Goal: Information Seeking & Learning: Learn about a topic

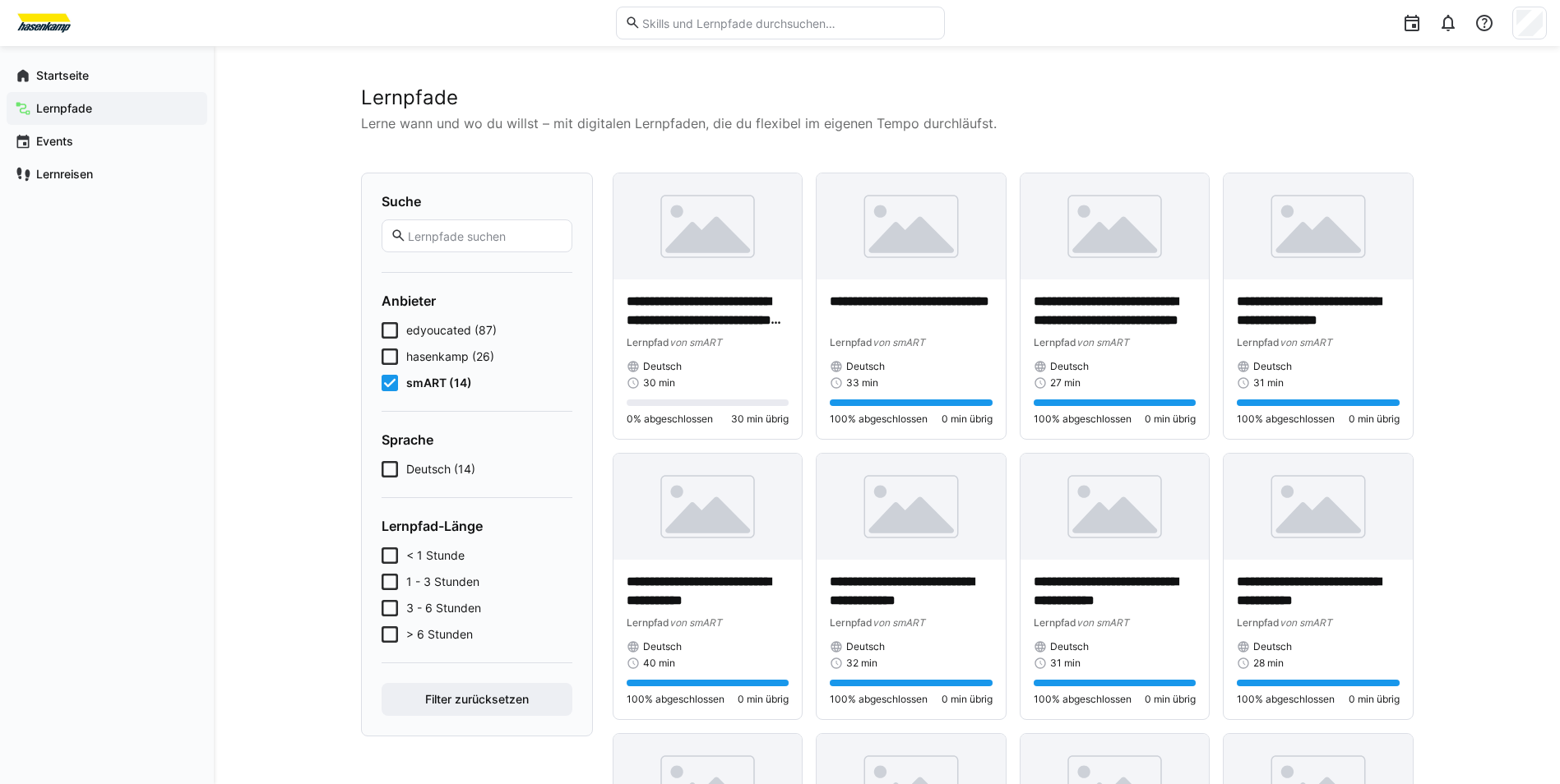
scroll to position [536, 0]
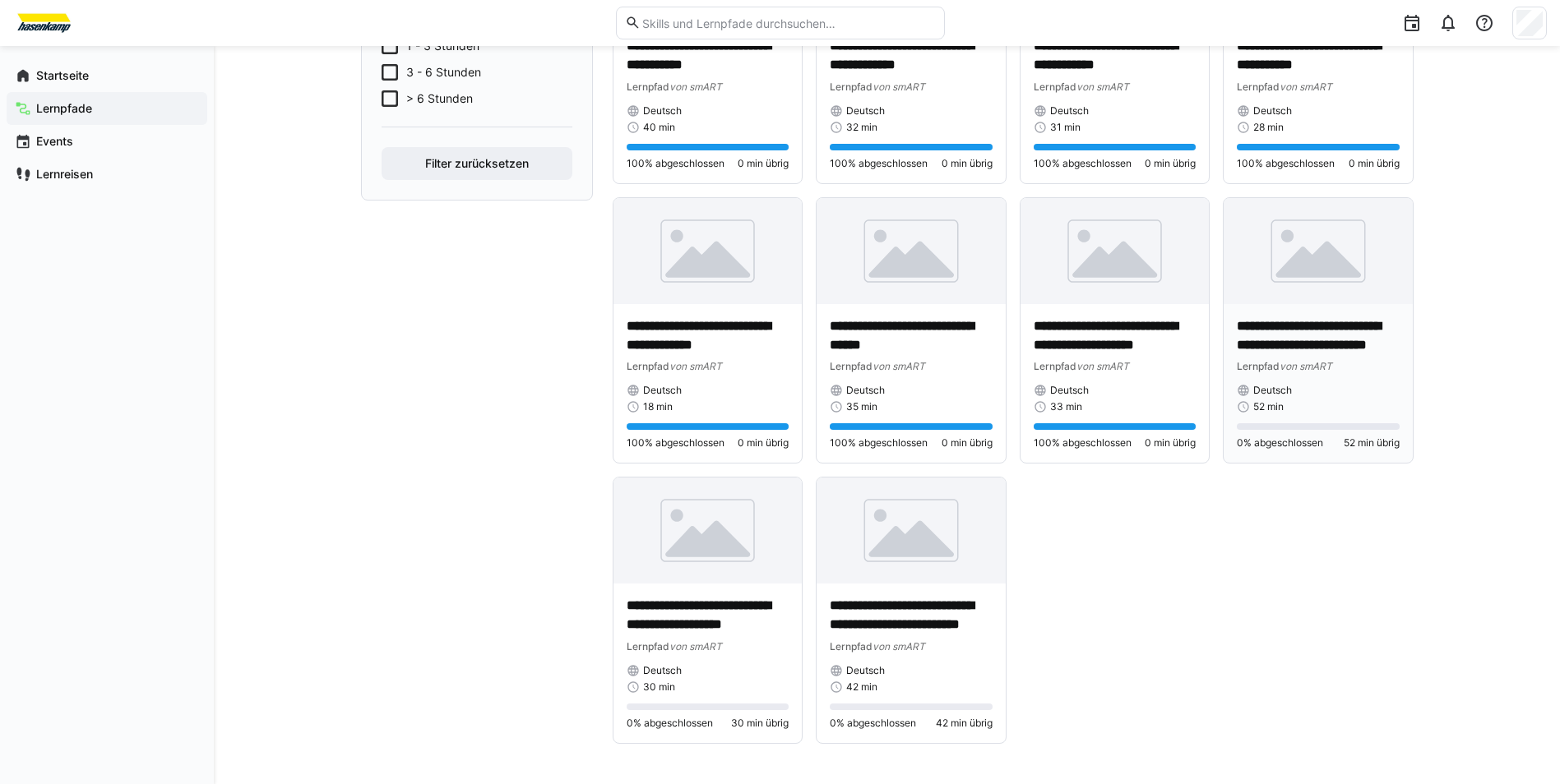
click at [1276, 320] on p "**********" at bounding box center [1318, 336] width 163 height 38
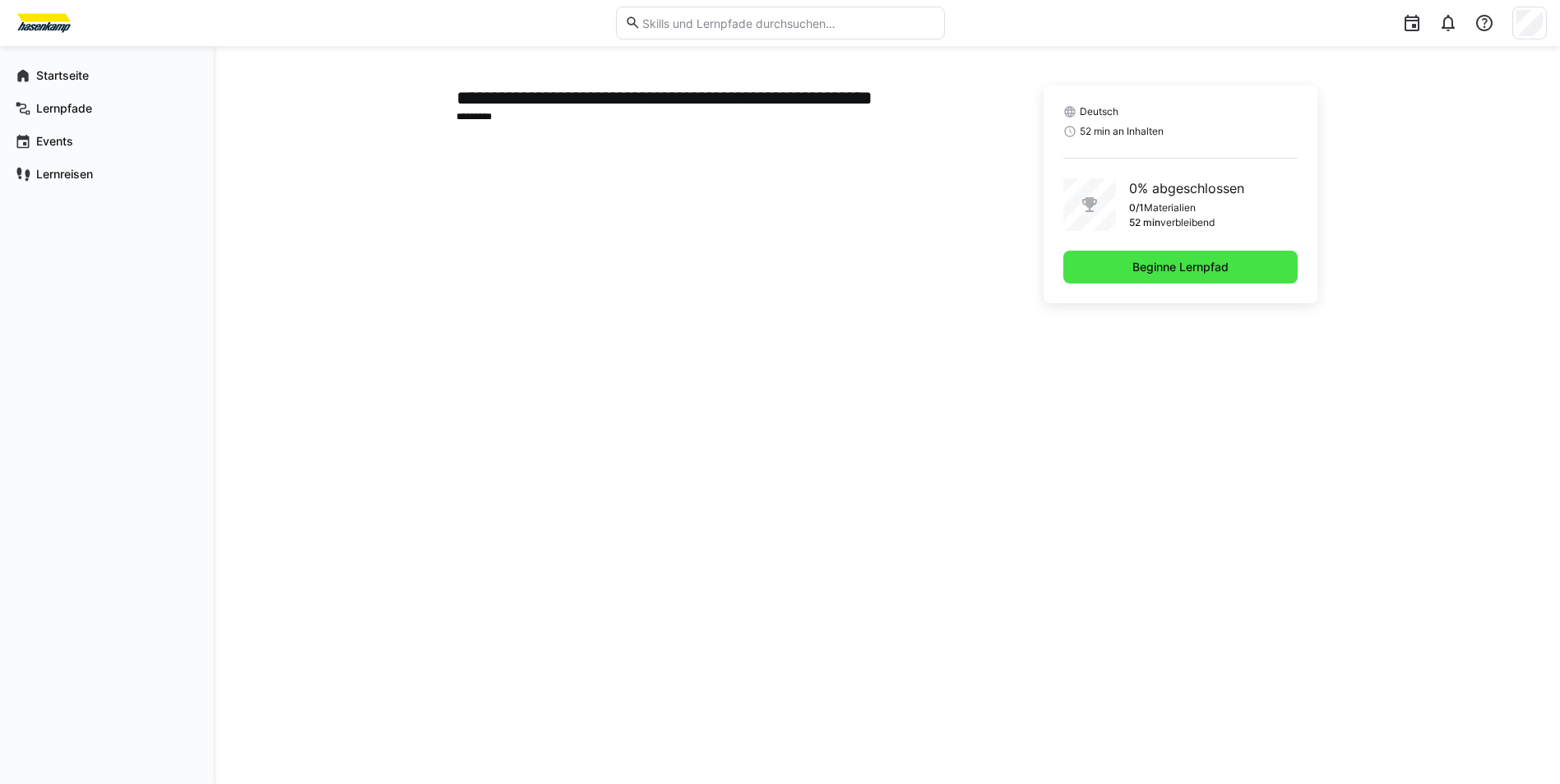
click at [1118, 267] on span "Beginne Lernpfad" at bounding box center [1181, 266] width 234 height 33
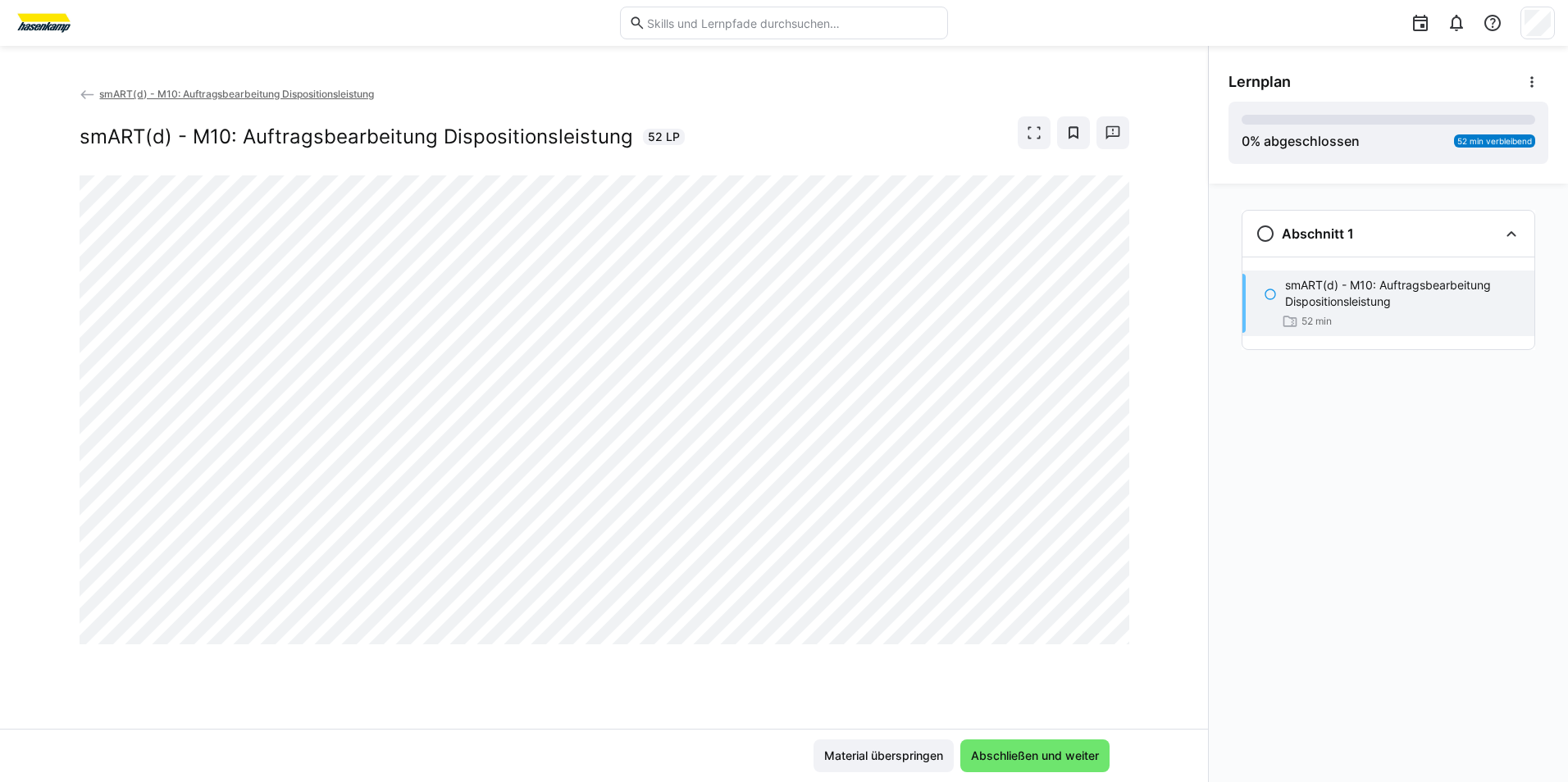
drag, startPoint x: 883, startPoint y: 225, endPoint x: 433, endPoint y: 646, distance: 616.2
click at [433, 645] on div at bounding box center [604, 410] width 1050 height 469
click at [1043, 136] on span at bounding box center [1034, 133] width 33 height 33
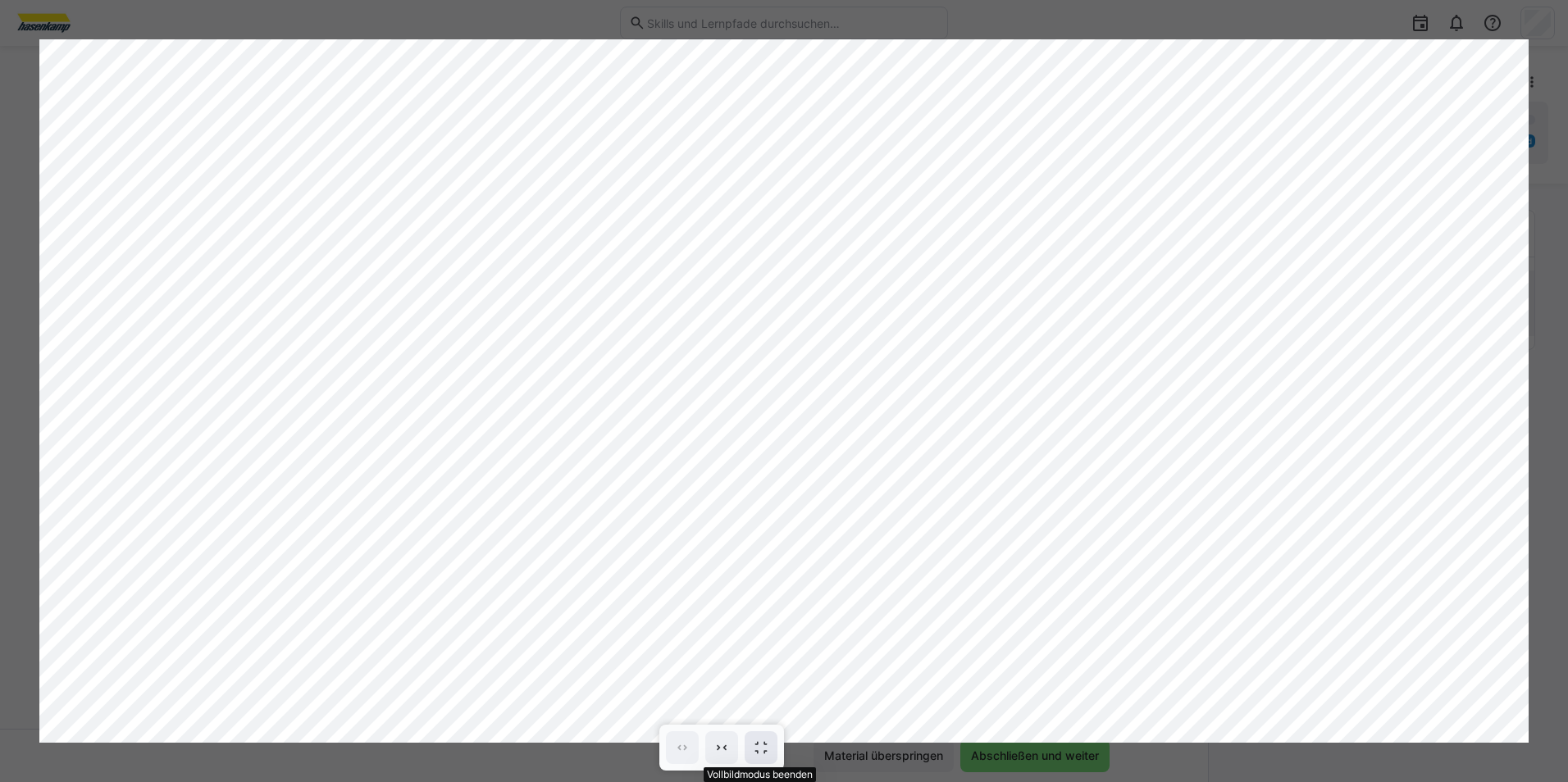
click at [756, 746] on eds-icon at bounding box center [761, 747] width 16 height 16
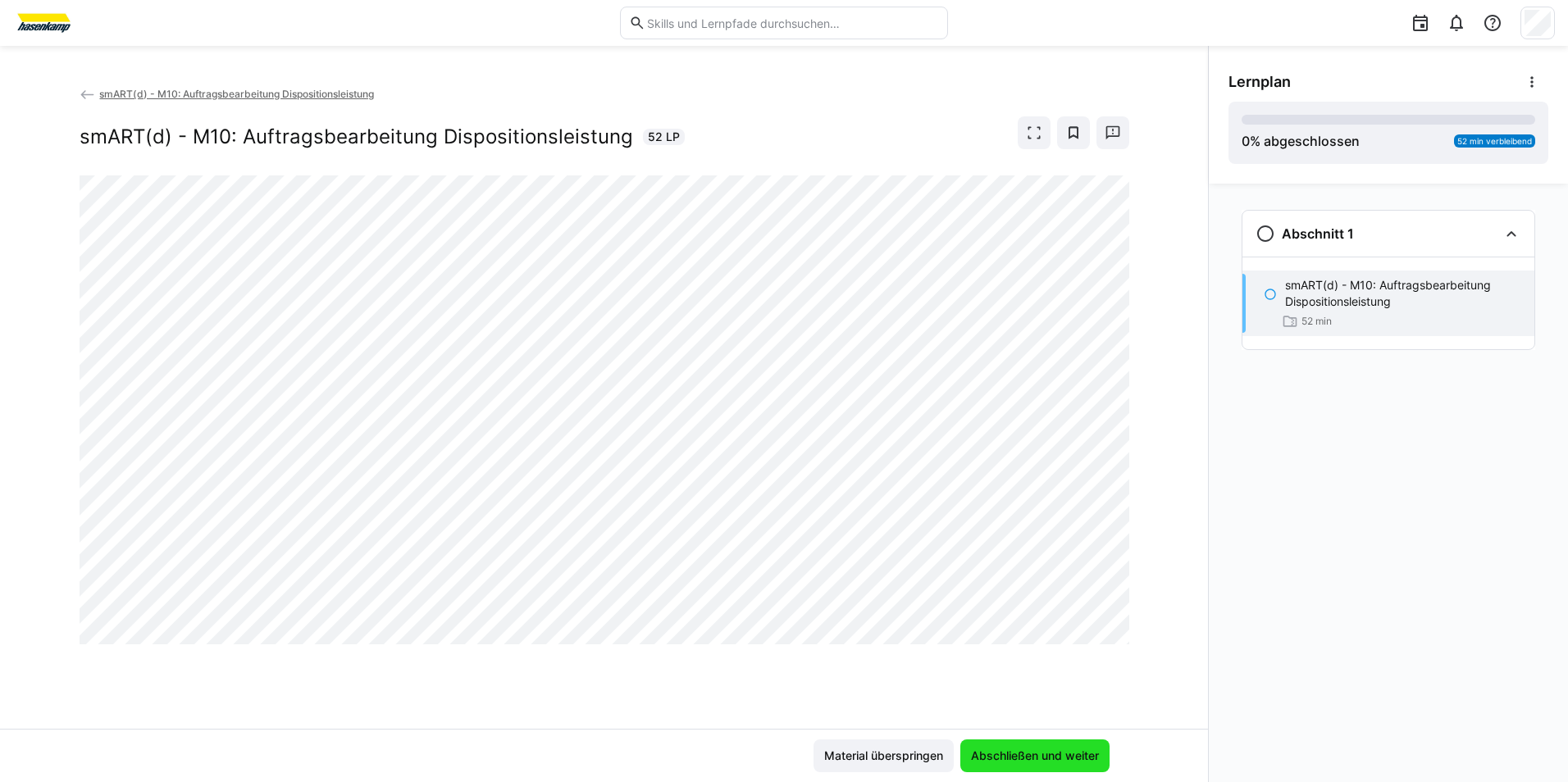
click at [1035, 750] on span "Abschließen und weiter" at bounding box center [1035, 756] width 133 height 16
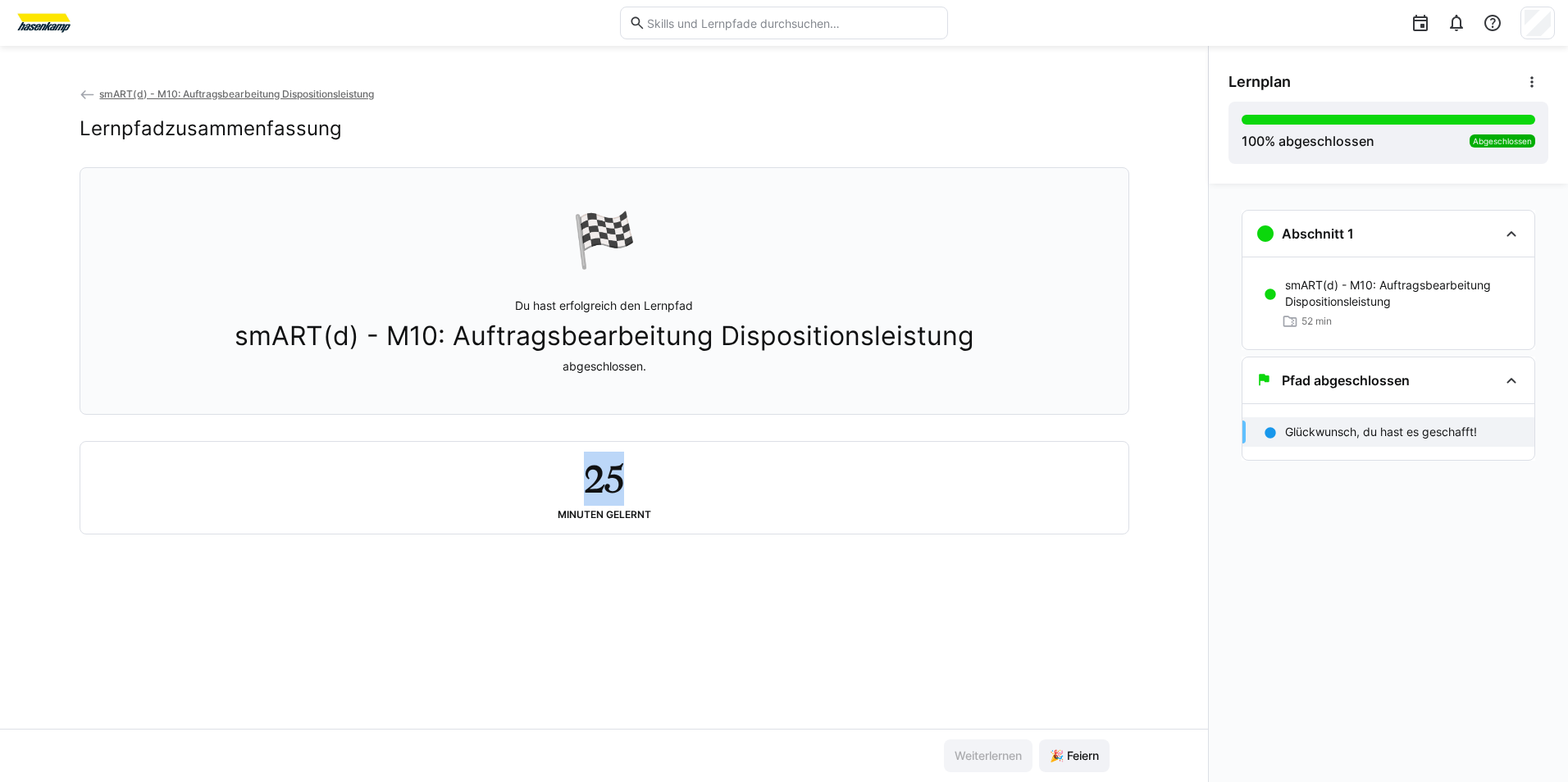
drag, startPoint x: 623, startPoint y: 479, endPoint x: 586, endPoint y: 481, distance: 37.1
click at [586, 481] on h2 "25" at bounding box center [604, 478] width 40 height 47
drag, startPoint x: 586, startPoint y: 481, endPoint x: 637, endPoint y: 494, distance: 52.6
click at [637, 494] on div "25 Minuten gelernt" at bounding box center [605, 488] width 1022 height 66
click at [131, 95] on span "smART(d) - M10: Auftragsbearbeitung Dispositionsleistung" at bounding box center [236, 94] width 275 height 12
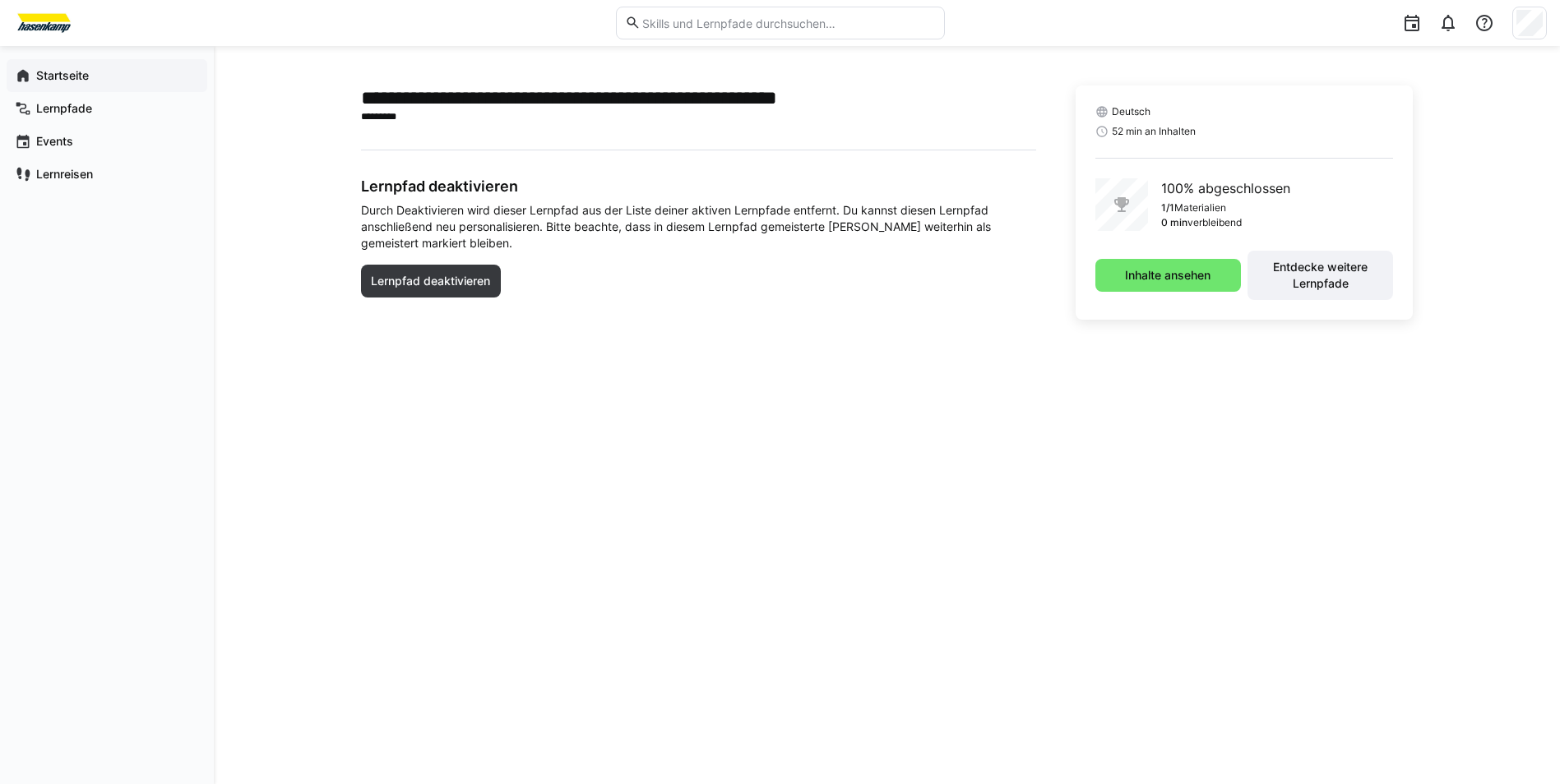
click at [0, 0] on app-navigation-label "Startseite" at bounding box center [0, 0] width 0 height 0
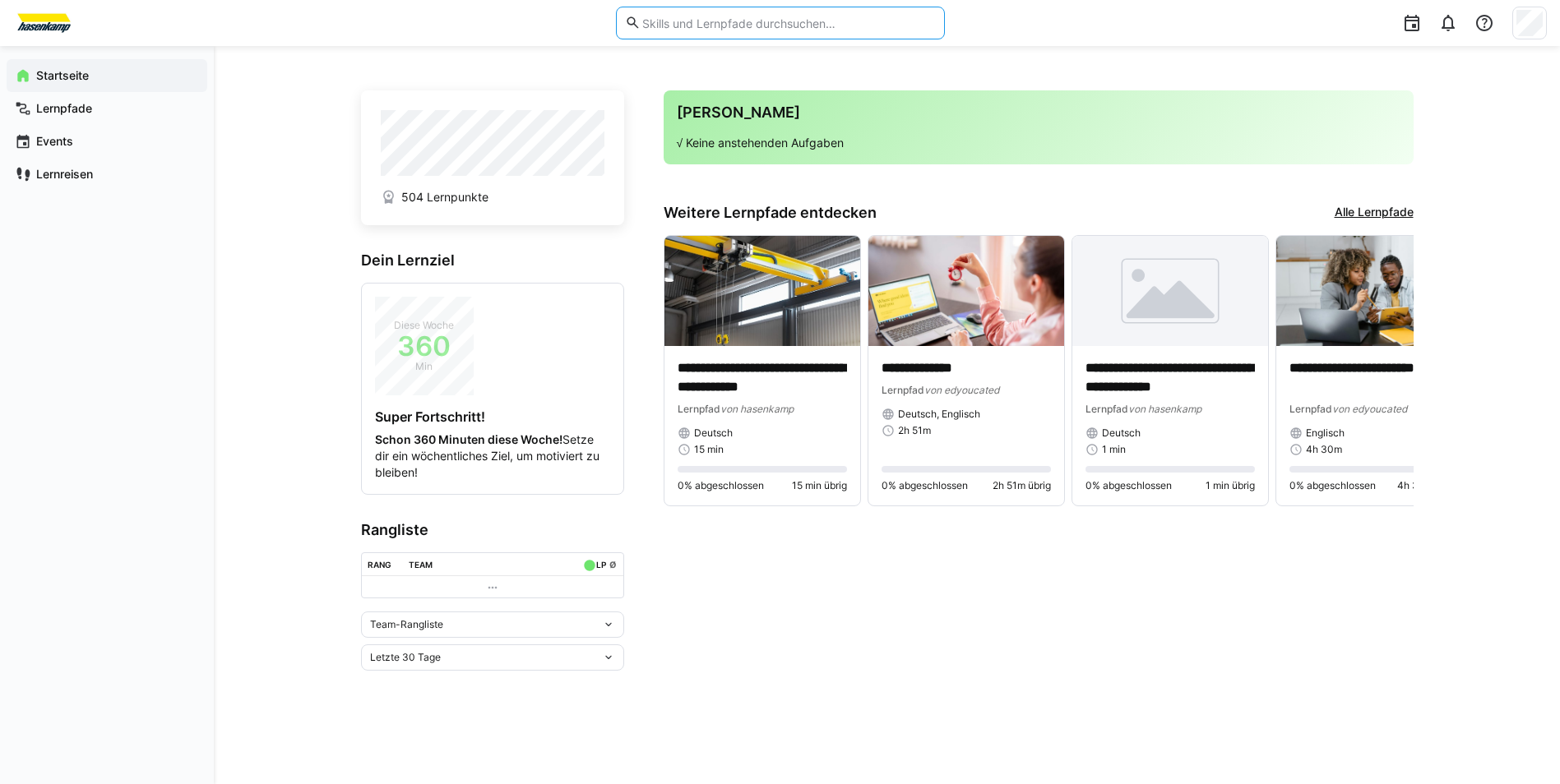
click at [751, 30] on input "text" at bounding box center [787, 22] width 294 height 15
click at [98, 110] on span "Lernpfade" at bounding box center [116, 108] width 165 height 16
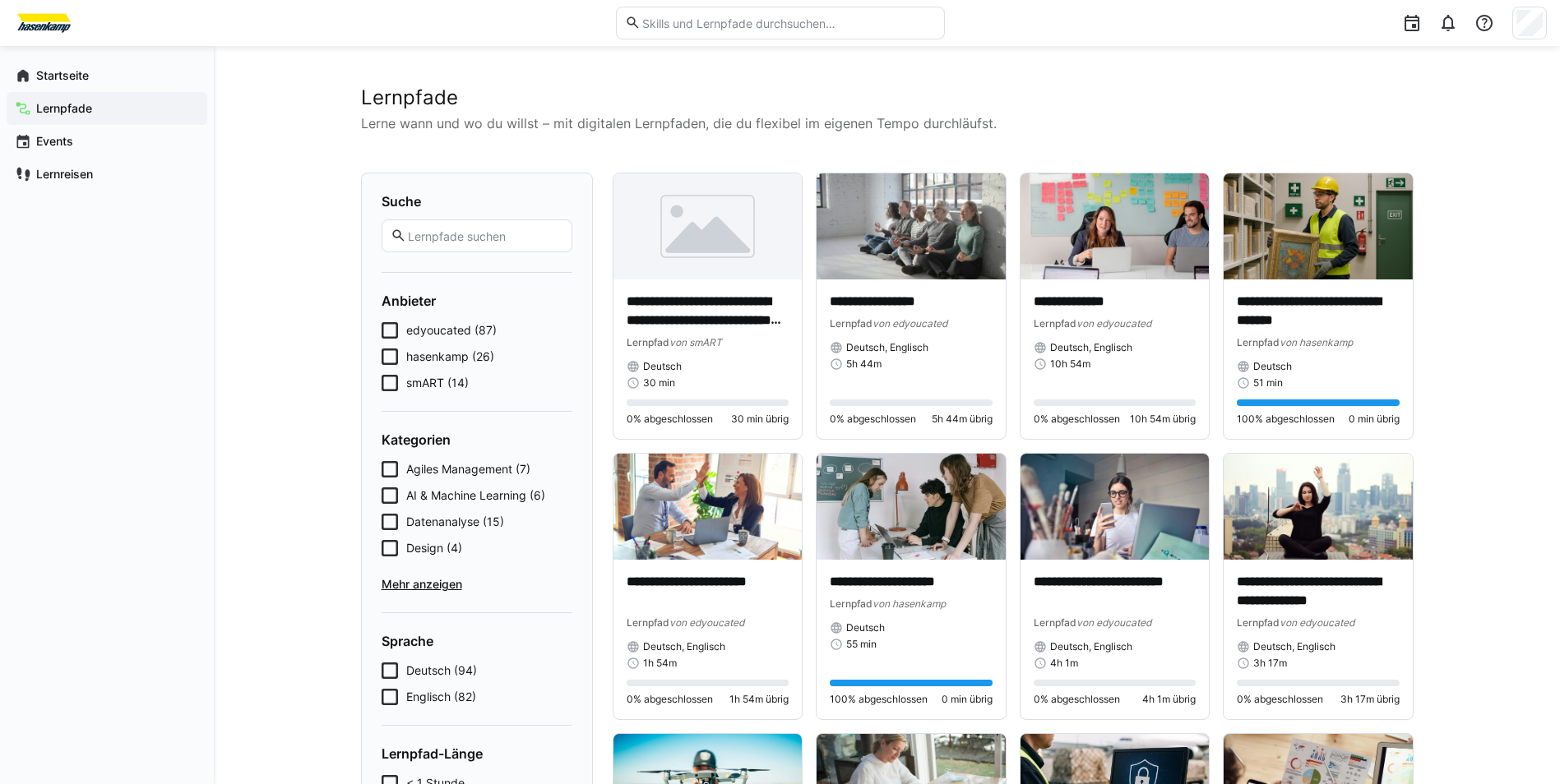
click at [430, 384] on span "smART (14)" at bounding box center [437, 383] width 63 height 16
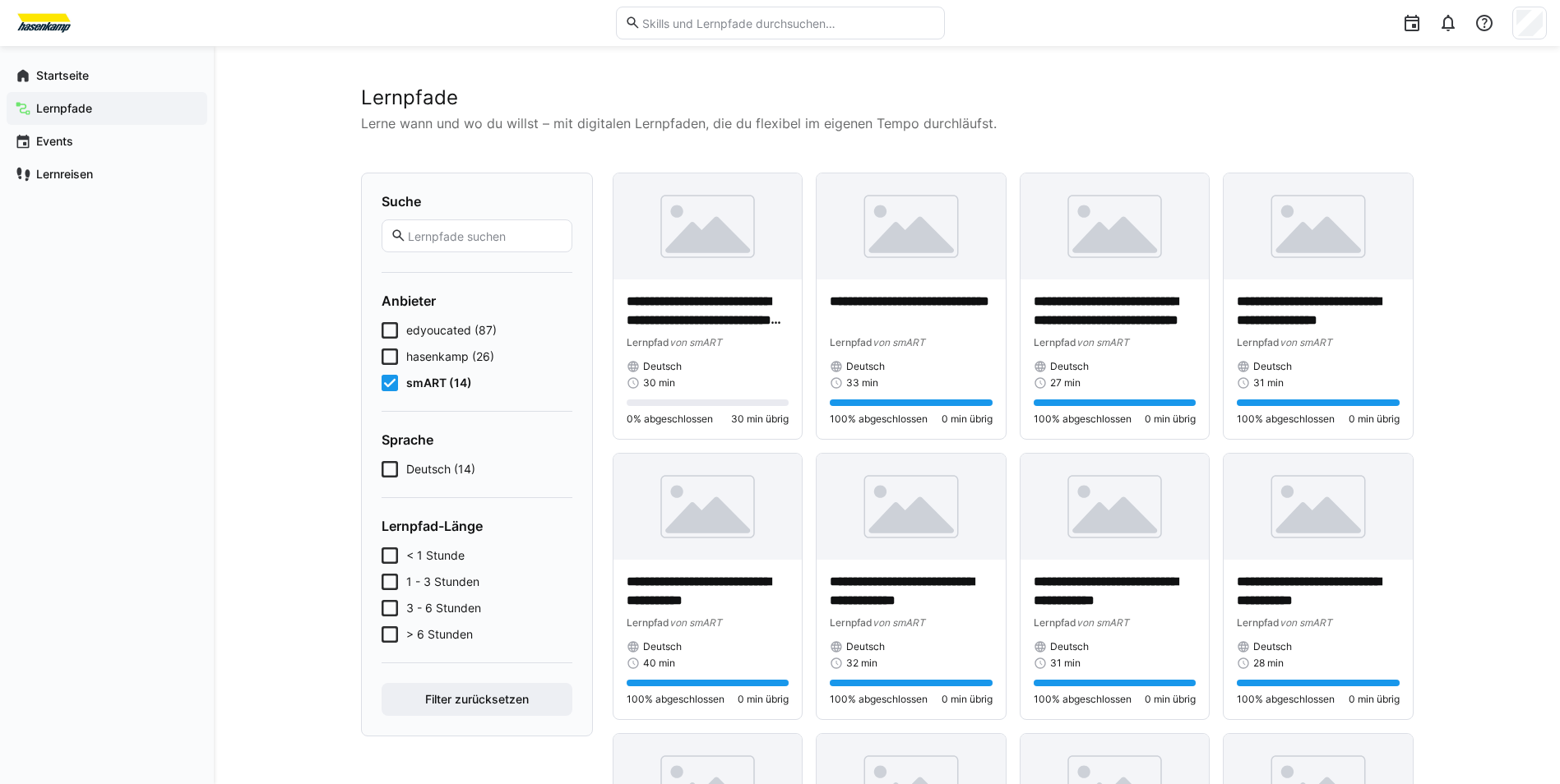
scroll to position [536, 0]
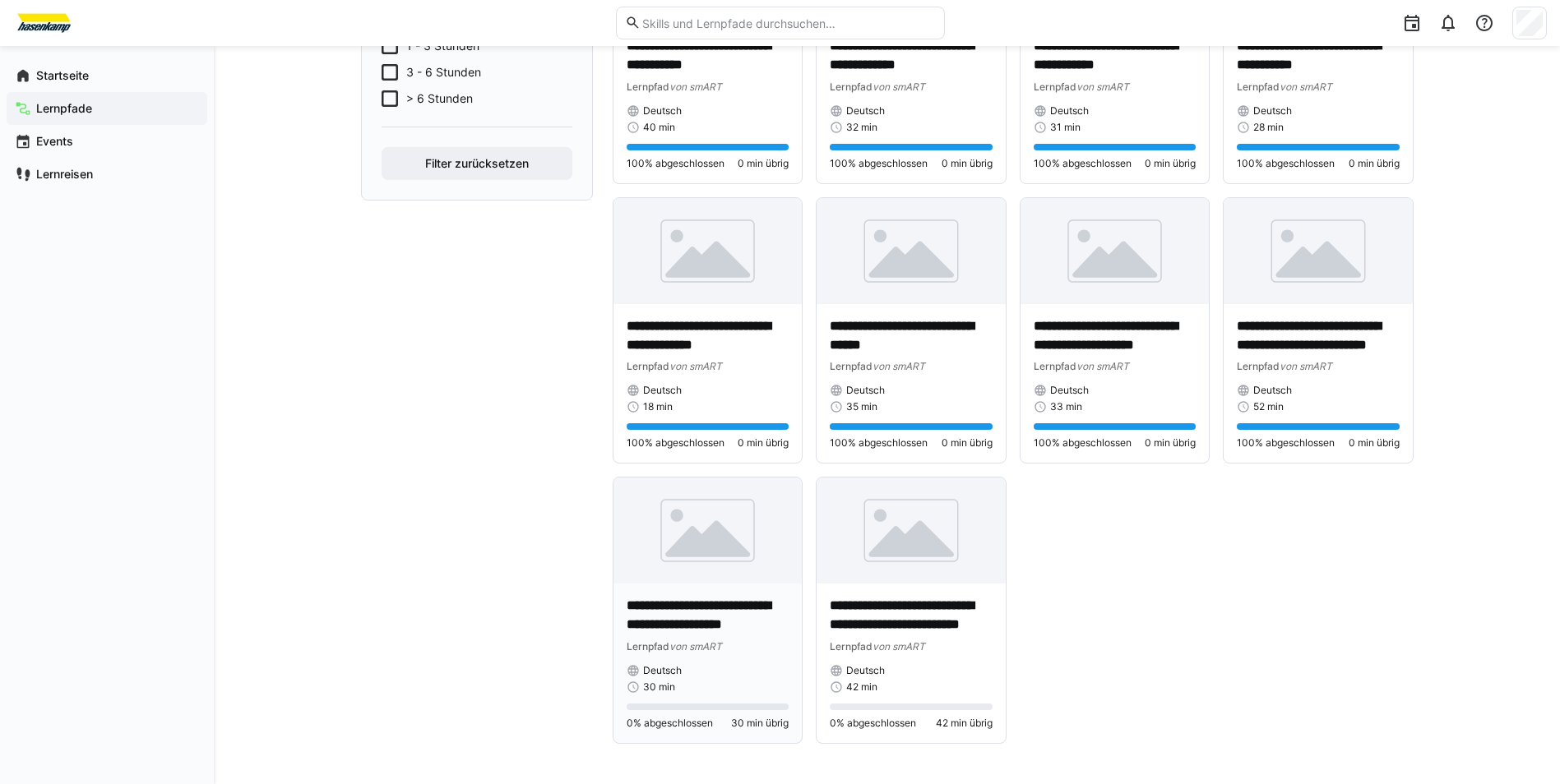
click at [747, 597] on p "**********" at bounding box center [708, 616] width 163 height 38
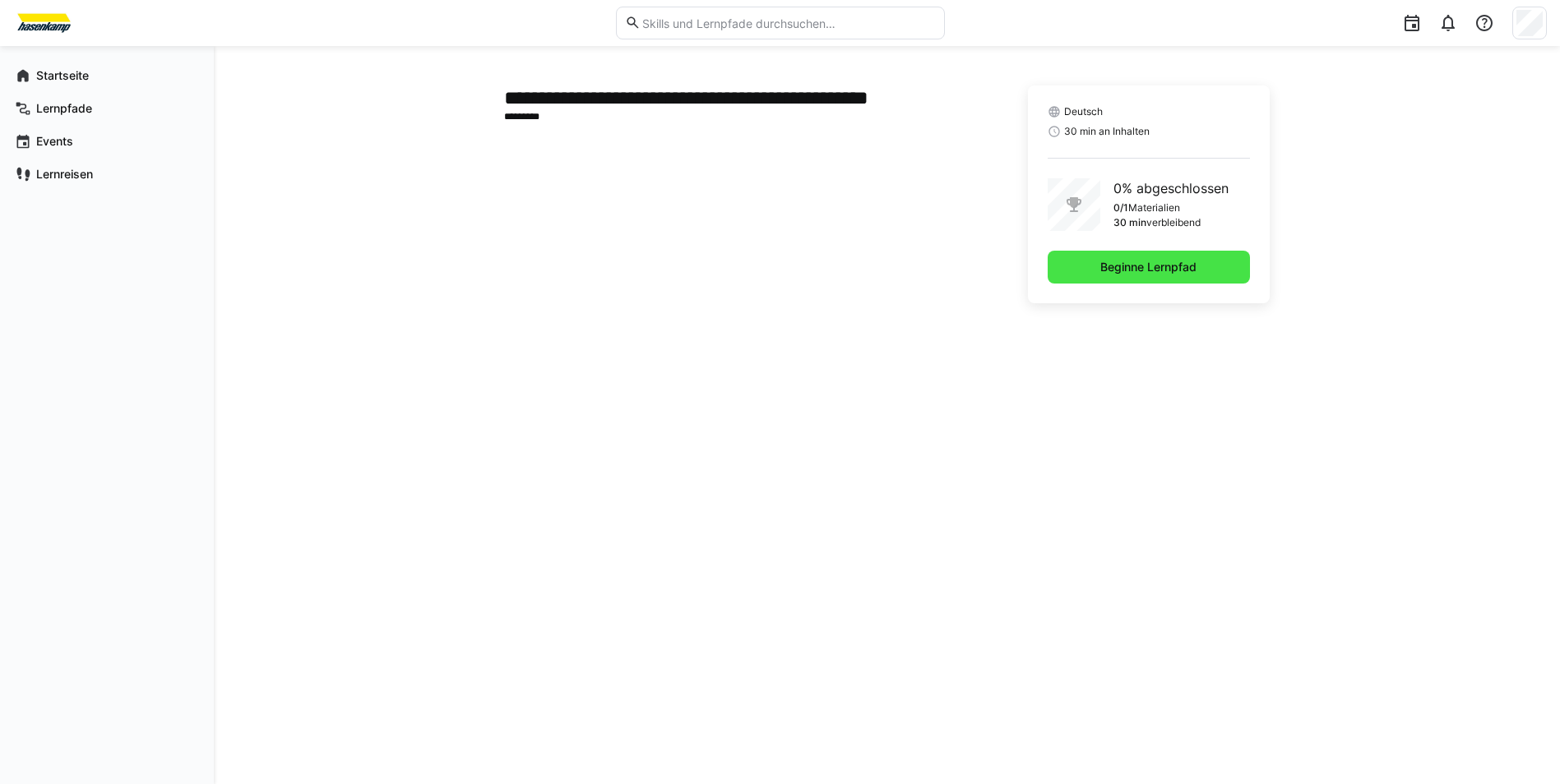
click at [1185, 272] on span "Beginne Lernpfad" at bounding box center [1149, 267] width 101 height 16
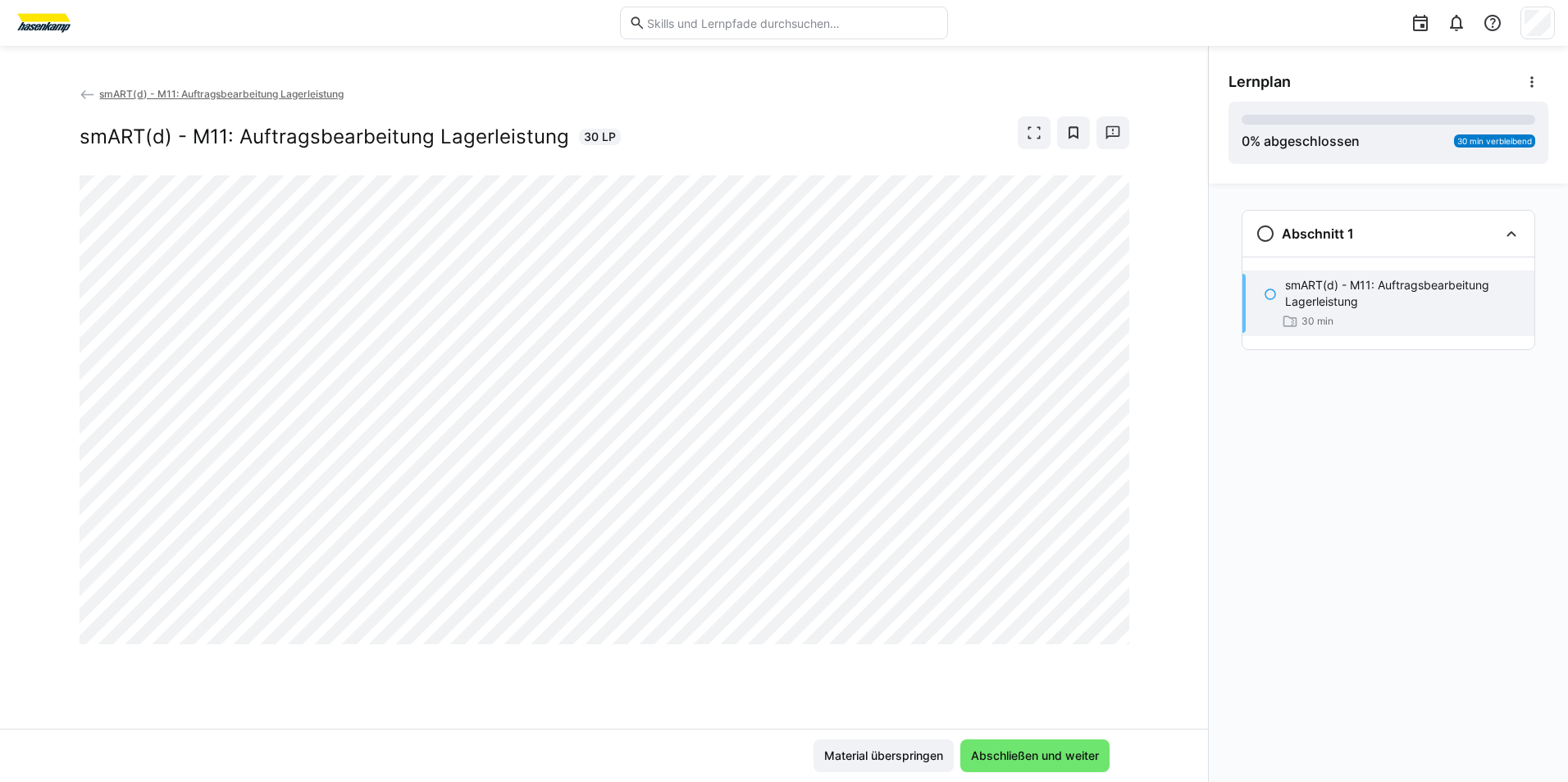
click at [107, 97] on span "smART(d) - M11: Auftragsbearbeitung Lagerleistung" at bounding box center [221, 94] width 244 height 12
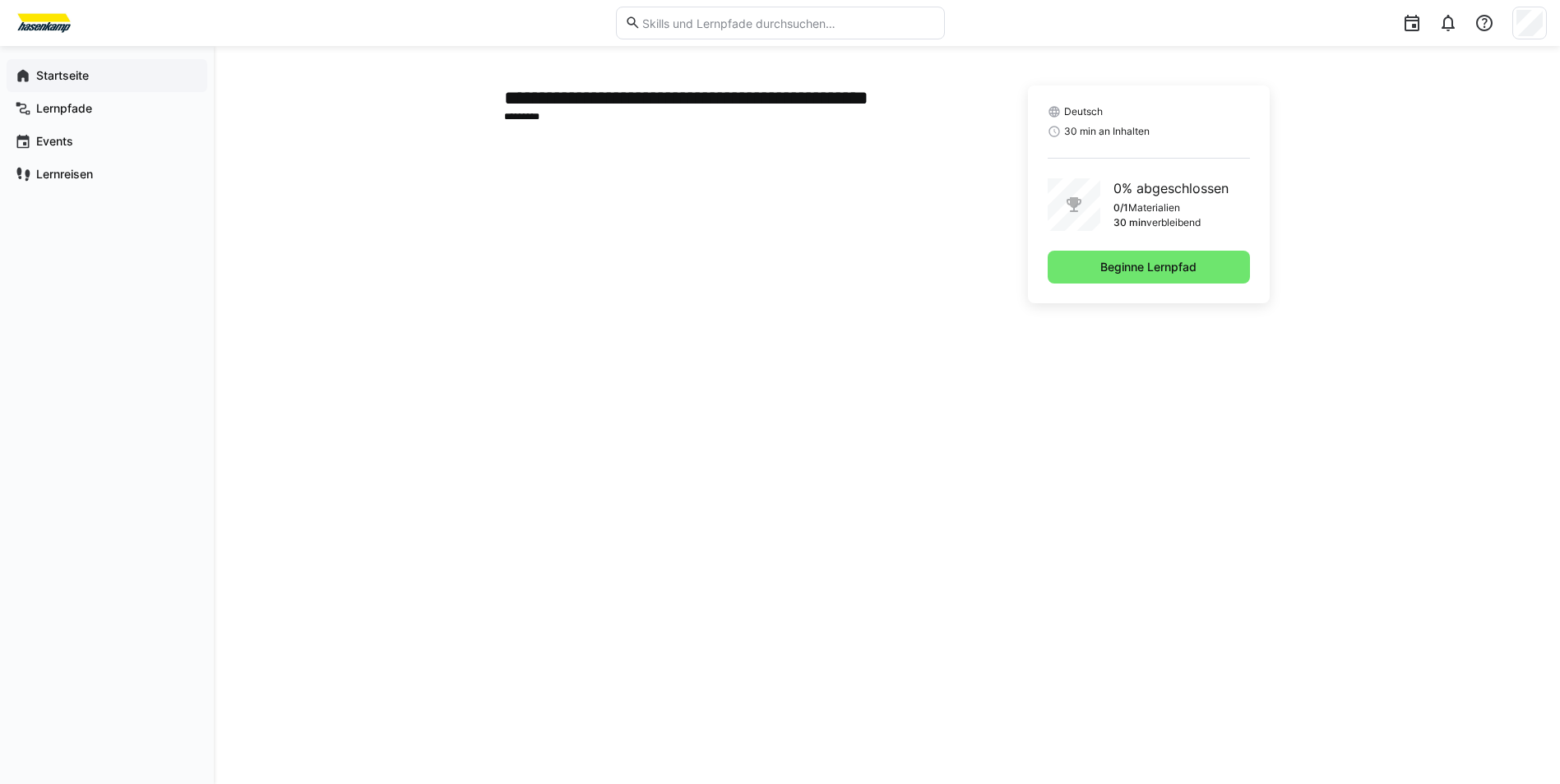
click at [109, 71] on span "Startseite" at bounding box center [116, 75] width 165 height 16
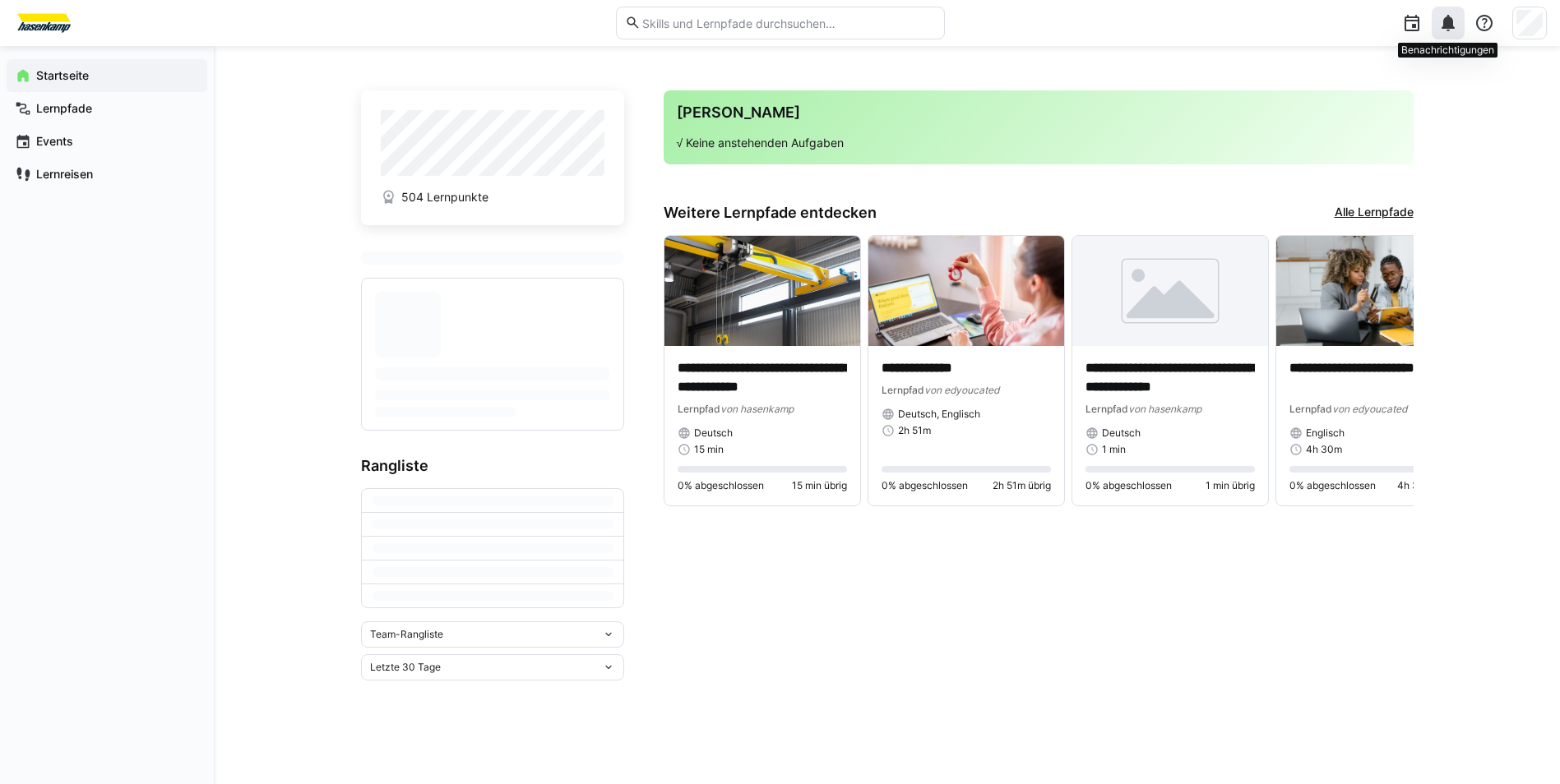
click at [1451, 30] on eds-icon at bounding box center [1448, 23] width 20 height 20
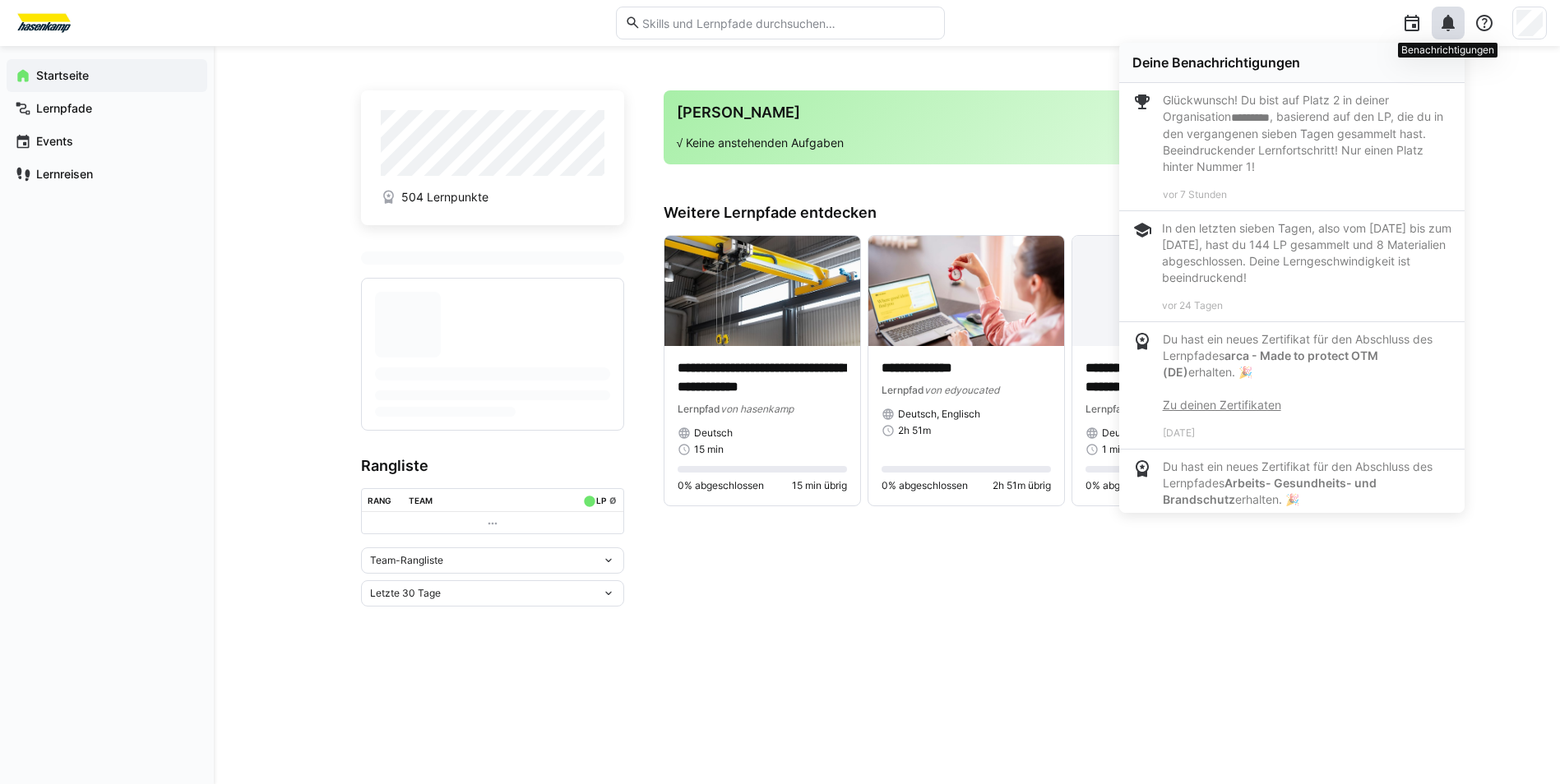
click at [1451, 30] on eds-icon at bounding box center [1448, 23] width 20 height 20
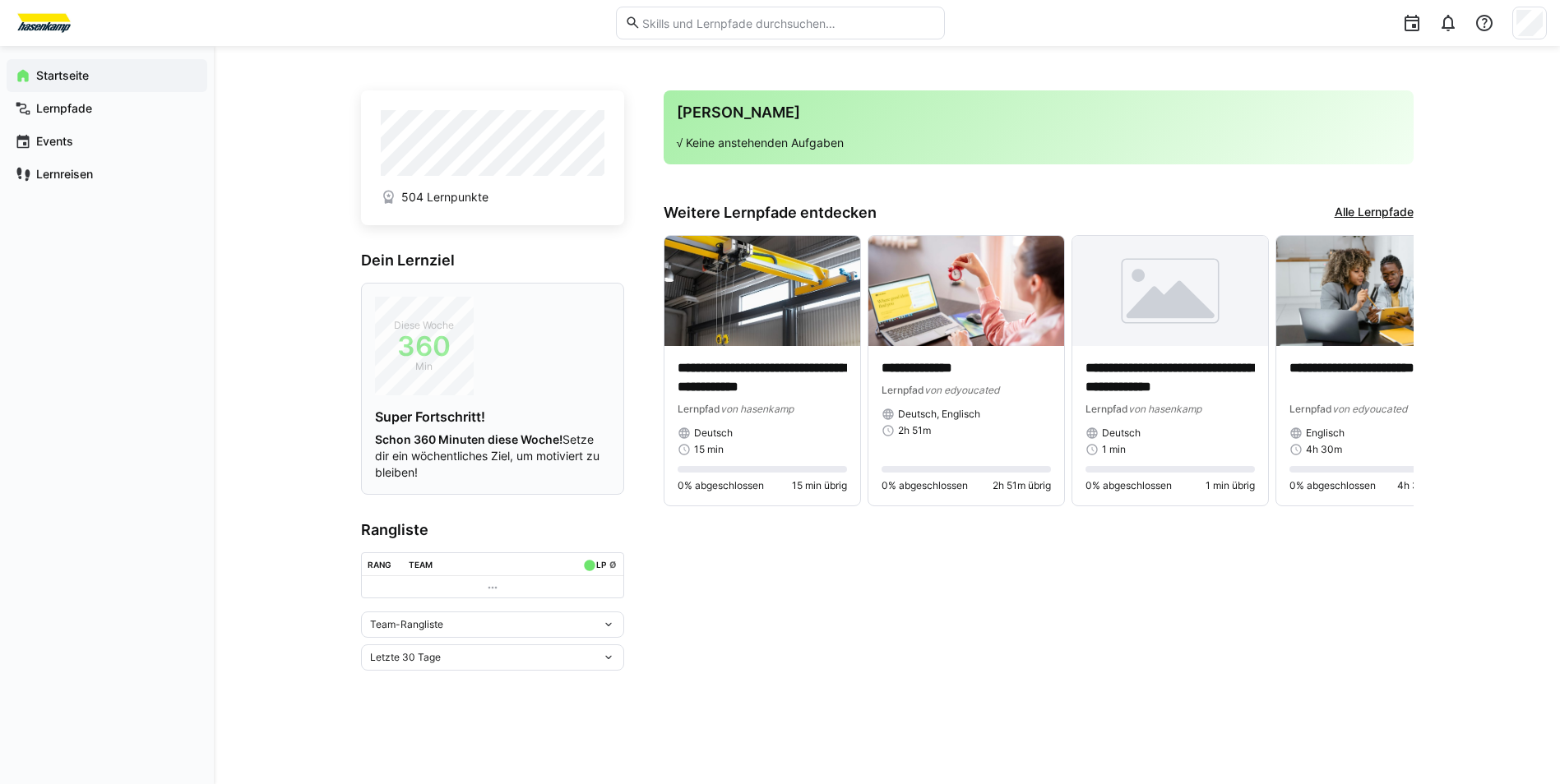
click at [405, 384] on div "Diese Woche 360 Min" at bounding box center [424, 346] width 98 height 98
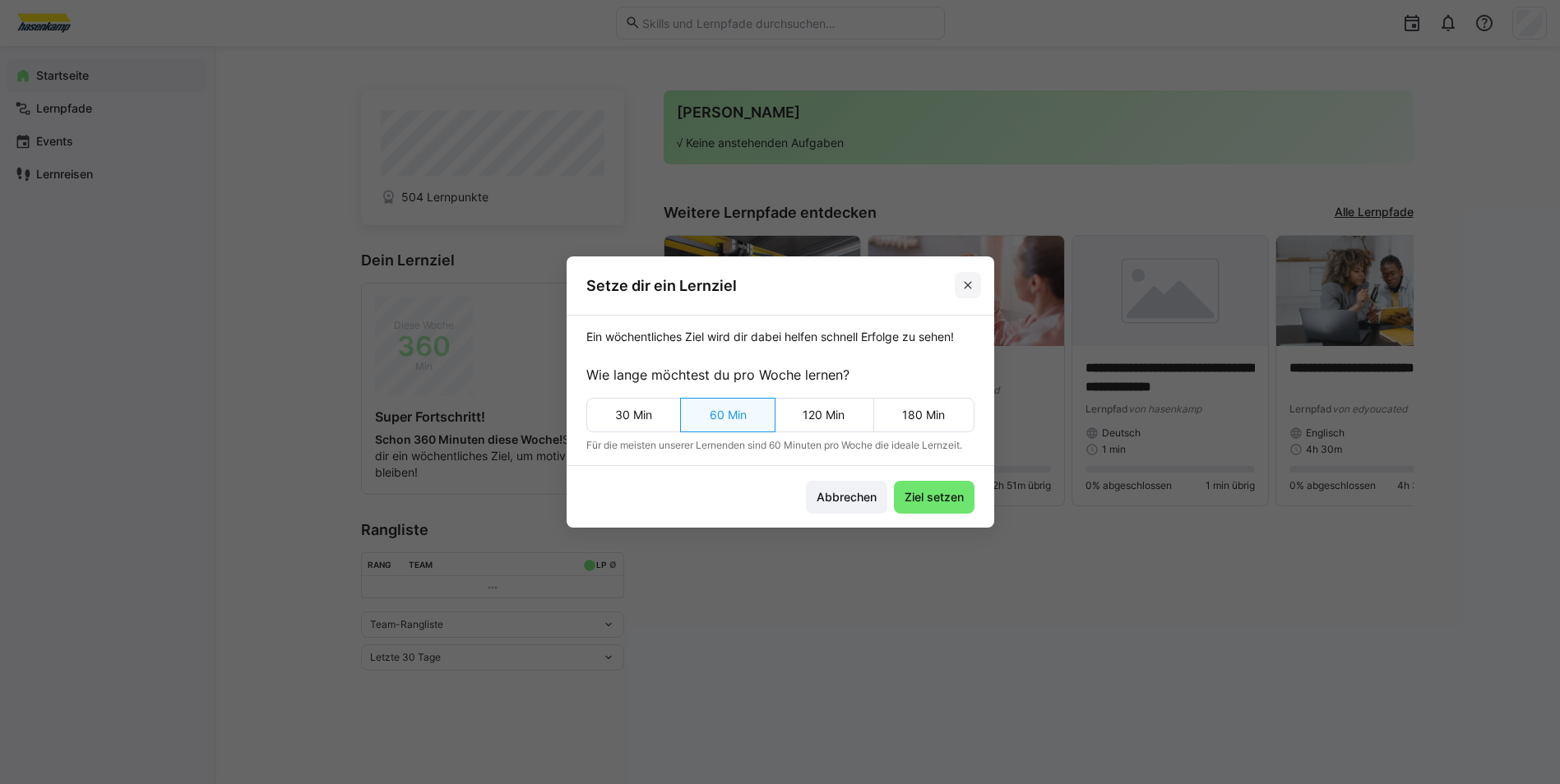
click at [962, 291] on span at bounding box center [968, 284] width 26 height 26
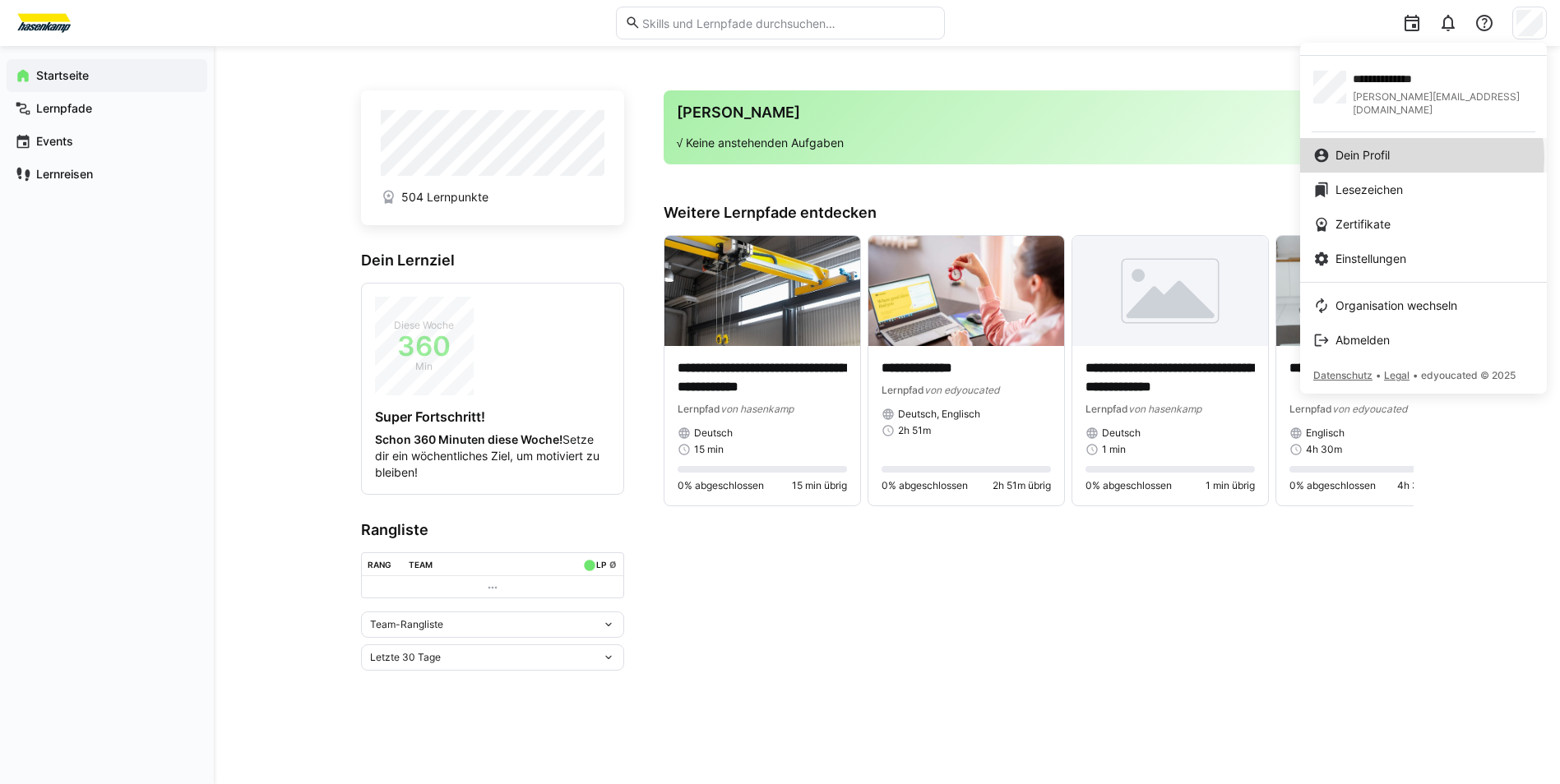
click at [1416, 148] on div "Dein Profil" at bounding box center [1423, 156] width 220 height 16
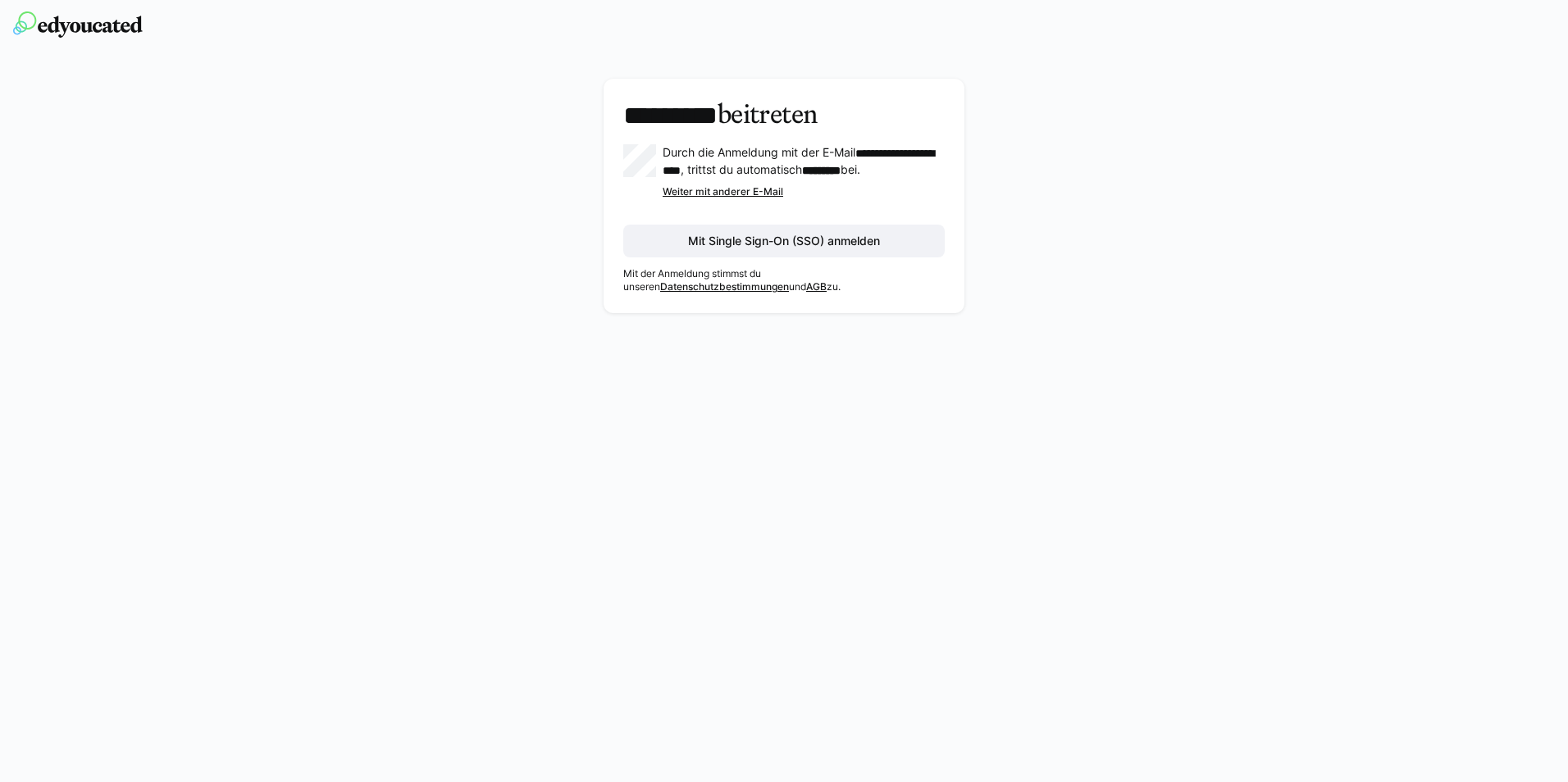
click at [796, 235] on div "**********" at bounding box center [784, 195] width 321 height 195
click at [790, 249] on span "Mit Single Sign-On (SSO) anmelden" at bounding box center [784, 241] width 197 height 16
click at [875, 250] on span "Mit Single Sign-On (SSO) anmelden" at bounding box center [784, 241] width 197 height 16
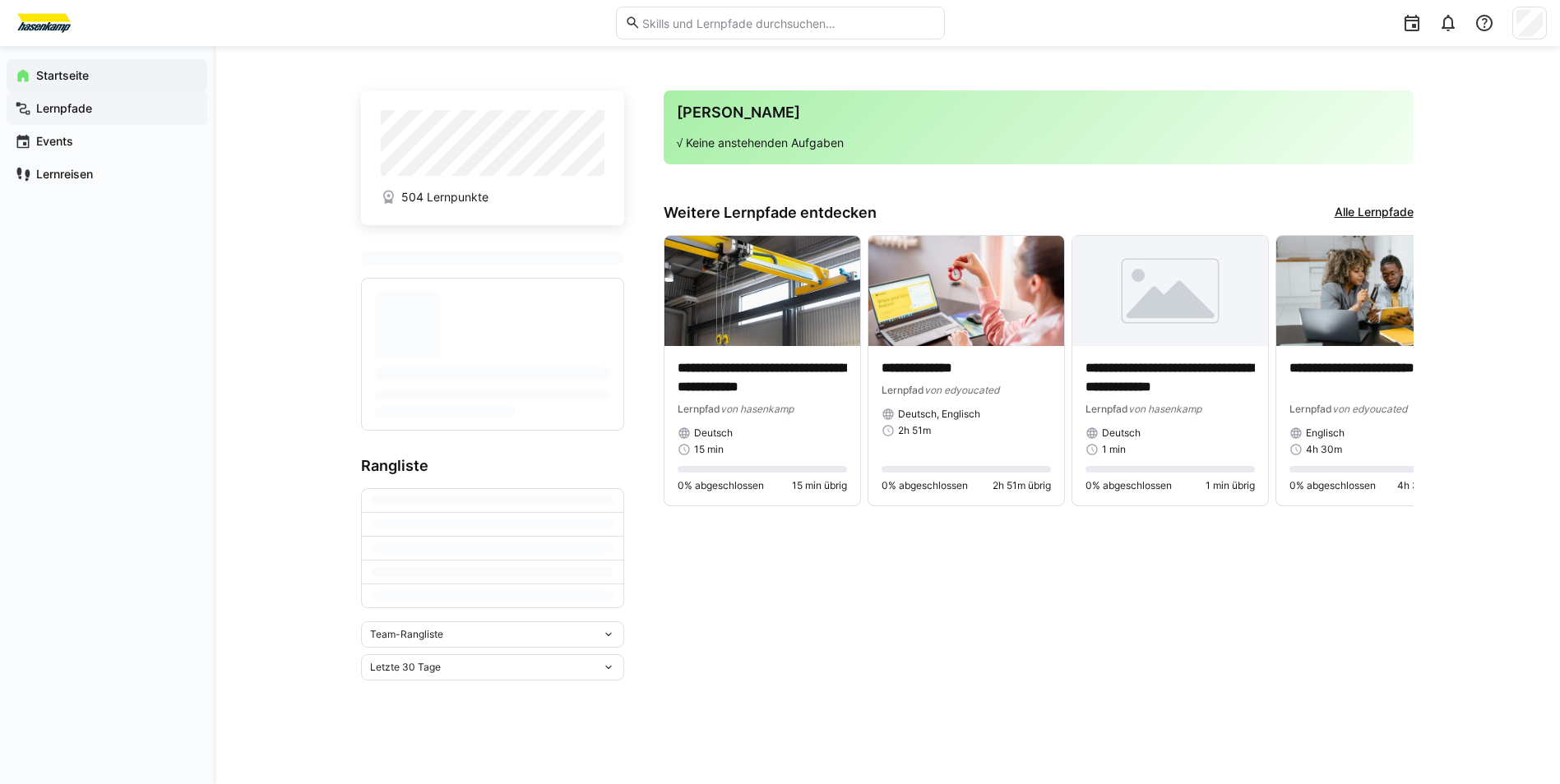
click at [112, 109] on span "Lernpfade" at bounding box center [116, 108] width 165 height 16
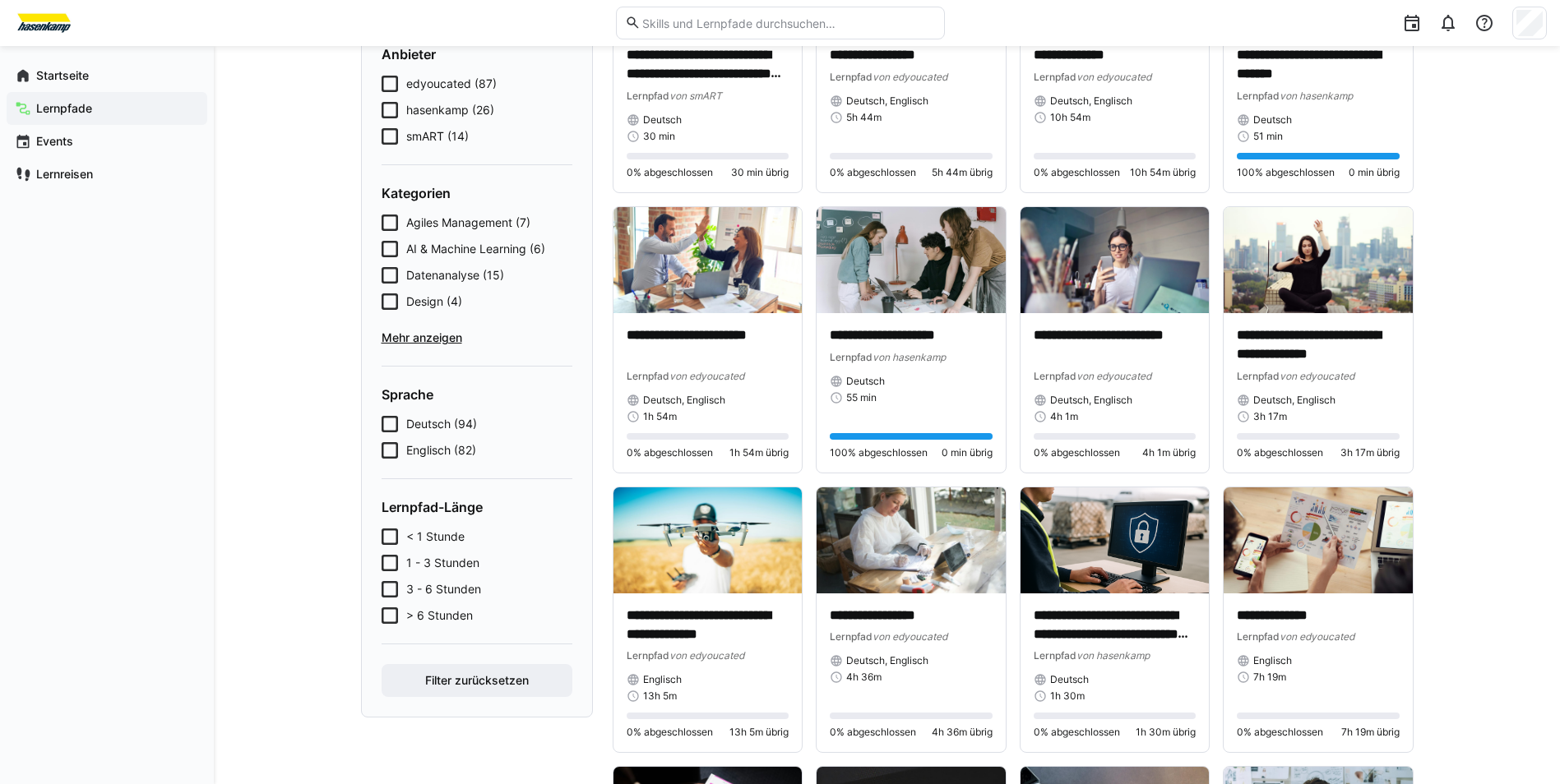
click at [391, 135] on icon at bounding box center [390, 136] width 16 height 16
